Goal: Task Accomplishment & Management: Use online tool/utility

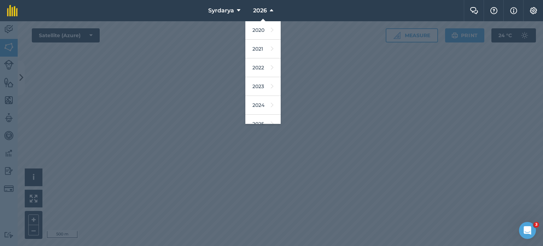
scroll to position [38, 0]
click at [264, 86] on link "2023" at bounding box center [262, 86] width 35 height 19
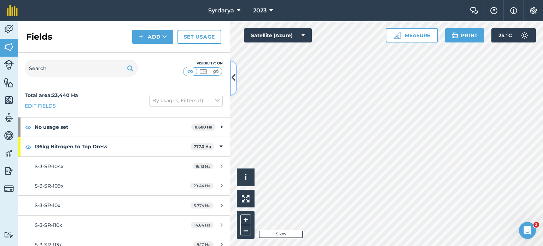
click at [230, 88] on button at bounding box center [233, 77] width 7 height 35
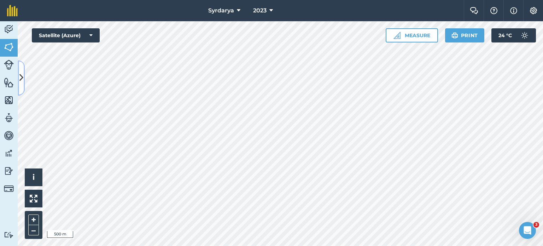
click at [19, 83] on icon at bounding box center [21, 78] width 4 height 12
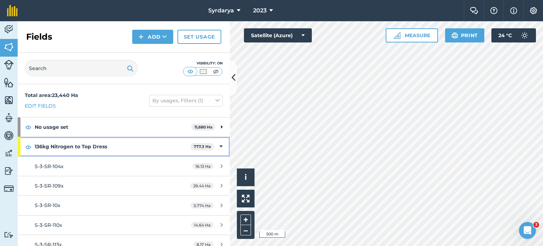
click at [219, 147] on icon at bounding box center [220, 146] width 3 height 8
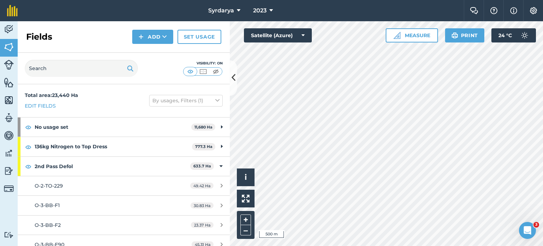
click at [227, 69] on div "Visibility: On" at bounding box center [124, 68] width 212 height 31
click at [233, 72] on icon at bounding box center [233, 78] width 4 height 12
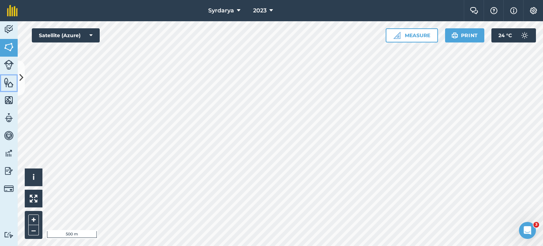
click at [17, 85] on link "Features" at bounding box center [9, 83] width 18 height 18
click at [21, 78] on icon at bounding box center [21, 78] width 4 height 12
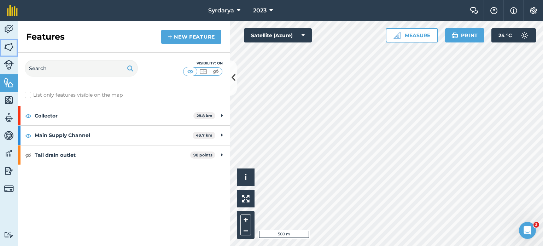
click at [11, 51] on img at bounding box center [9, 47] width 10 height 11
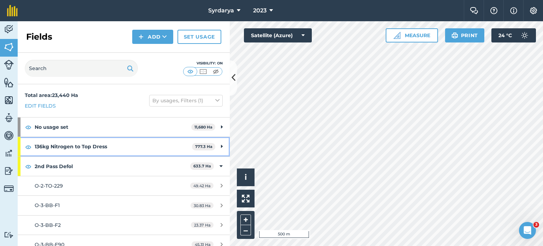
click at [160, 152] on strong "136kg Nitrogen to Top Dress" at bounding box center [113, 146] width 157 height 19
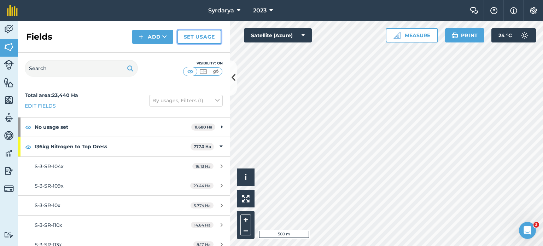
click at [209, 43] on link "Set usage" at bounding box center [199, 37] width 44 height 14
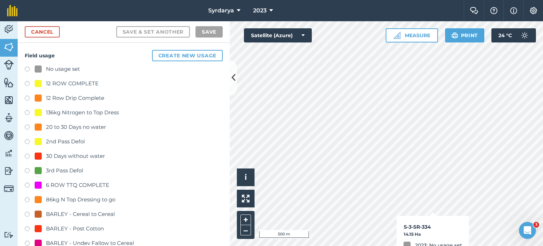
checkbox input "true"
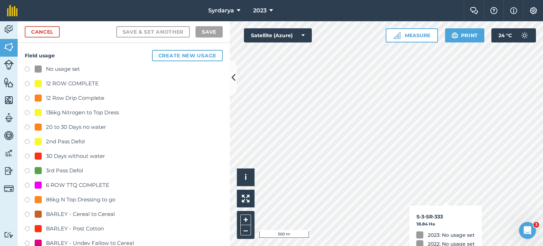
checkbox input "true"
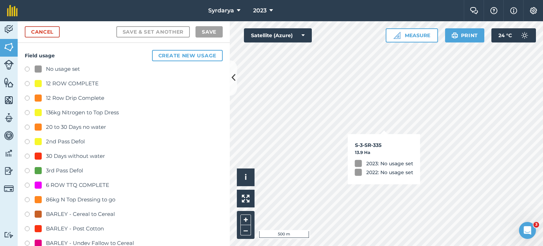
checkbox input "true"
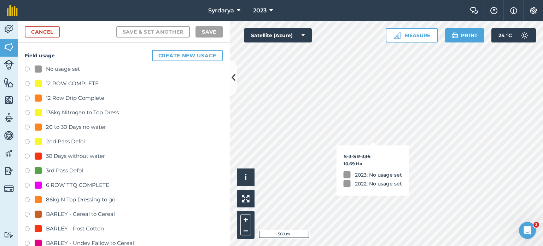
checkbox input "true"
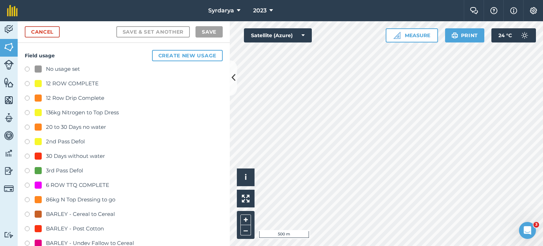
click at [25, 110] on label at bounding box center [30, 113] width 10 height 7
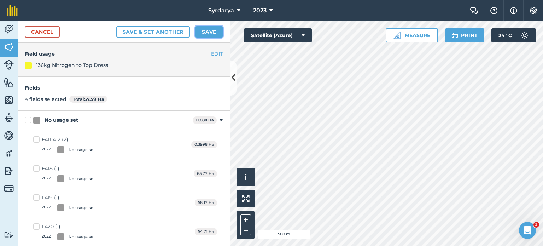
click at [215, 31] on button "Save" at bounding box center [208, 31] width 27 height 11
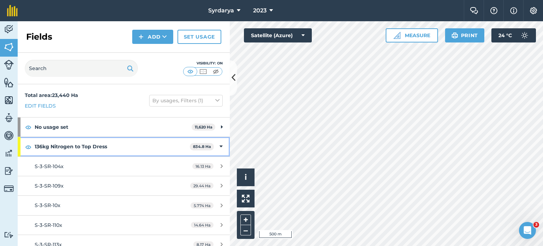
click at [214, 141] on div "136kg Nitrogen to Top Dress 834.8 Ha" at bounding box center [124, 146] width 212 height 19
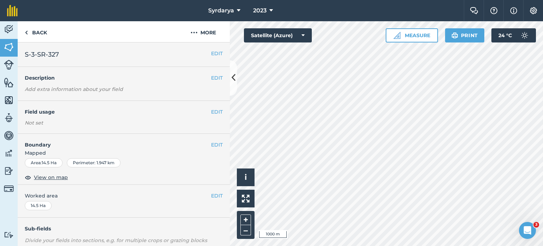
click at [356, 0] on html "Syrdarya 2023 Farm Chat Help Info Settings Syrdarya - 2023 Reproduced with the …" at bounding box center [271, 123] width 543 height 246
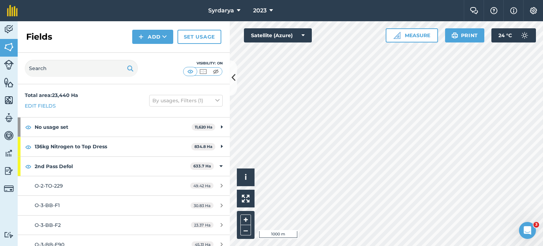
click at [536, 245] on html "Syrdarya 2023 Farm Chat Help Info Settings Syrdarya - 2023 Reproduced with the …" at bounding box center [271, 123] width 543 height 246
click at [482, 245] on html "Syrdarya 2023 Farm Chat Help Info Settings Syrdarya - 2023 Reproduced with the …" at bounding box center [271, 123] width 543 height 246
click at [332, 245] on html "Syrdarya 2023 Farm Chat Help Info Settings Syrdarya - 2023 Reproduced with the …" at bounding box center [271, 123] width 543 height 246
click at [232, 89] on button at bounding box center [233, 77] width 7 height 35
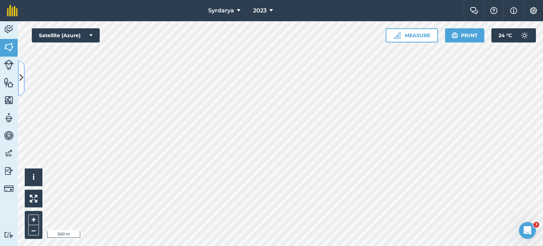
click at [24, 86] on button at bounding box center [21, 77] width 7 height 35
